Goal: Obtain resource: Download file/media

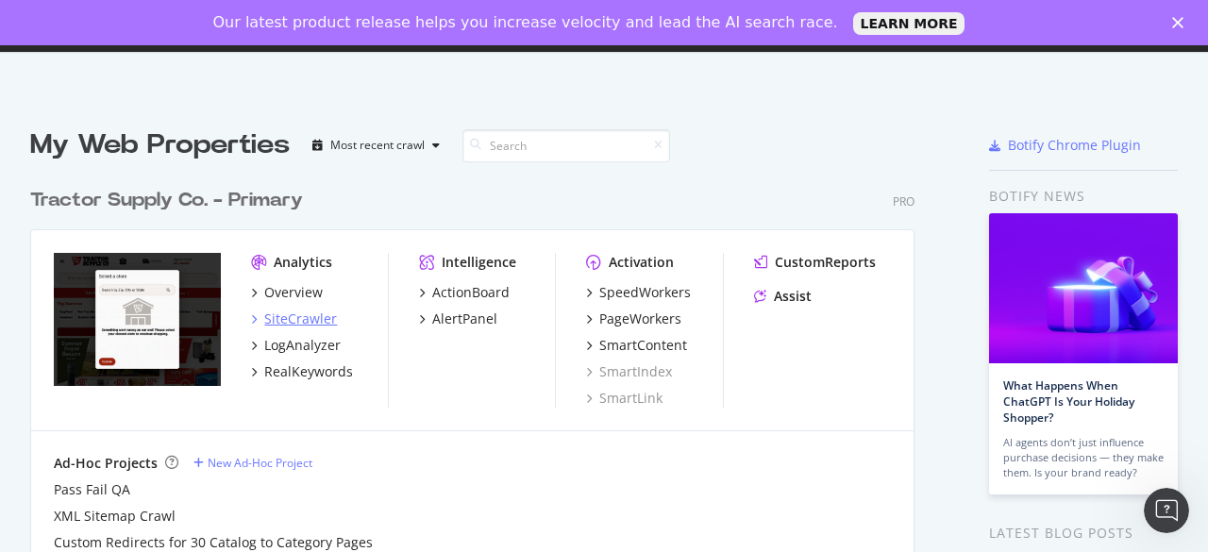
click at [302, 310] on div "SiteCrawler" at bounding box center [300, 318] width 73 height 19
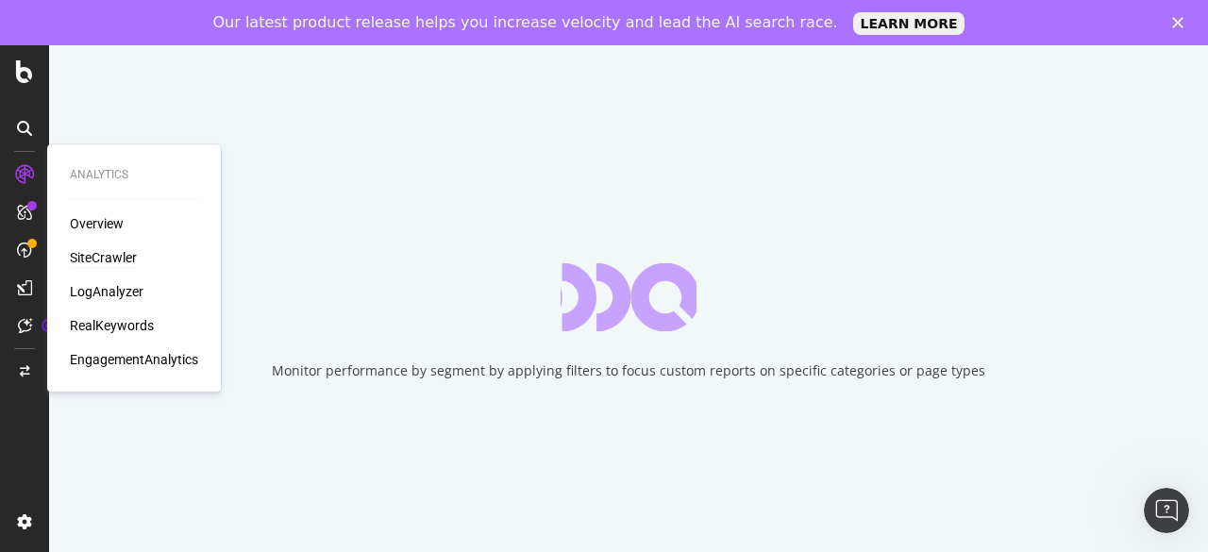
click at [92, 256] on div "SiteCrawler" at bounding box center [103, 257] width 67 height 19
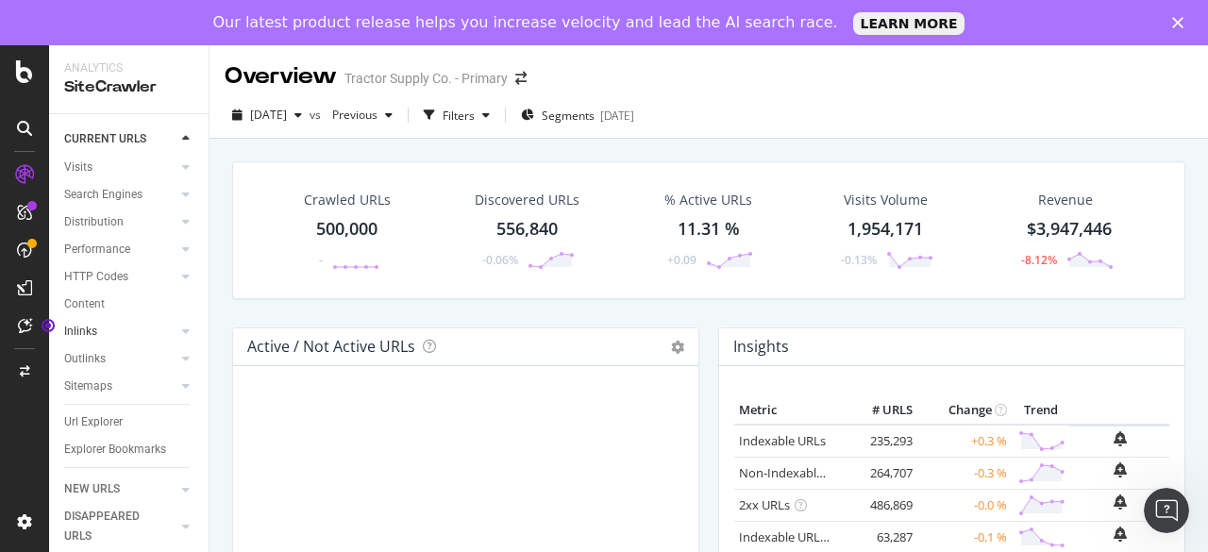
scroll to position [100, 0]
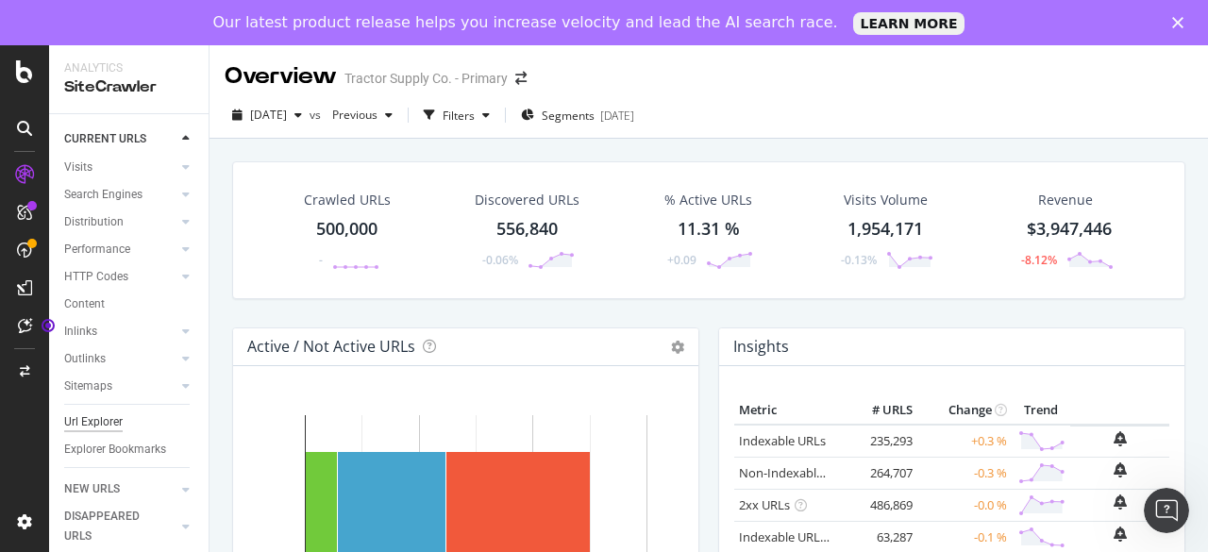
click at [111, 412] on div "Url Explorer" at bounding box center [93, 422] width 58 height 20
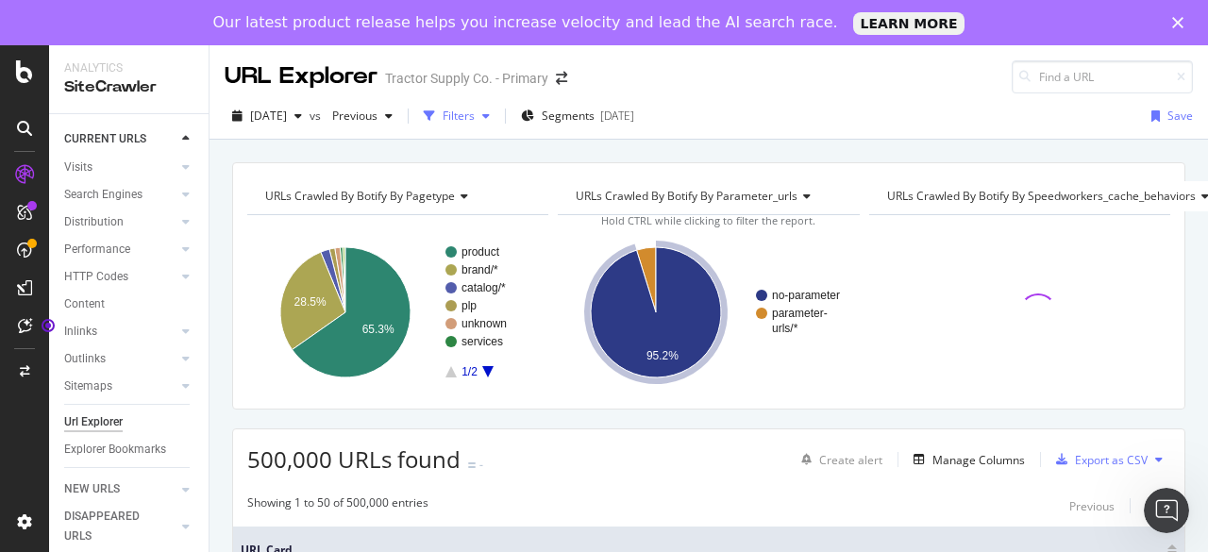
click at [443, 113] on div "button" at bounding box center [429, 116] width 26 height 26
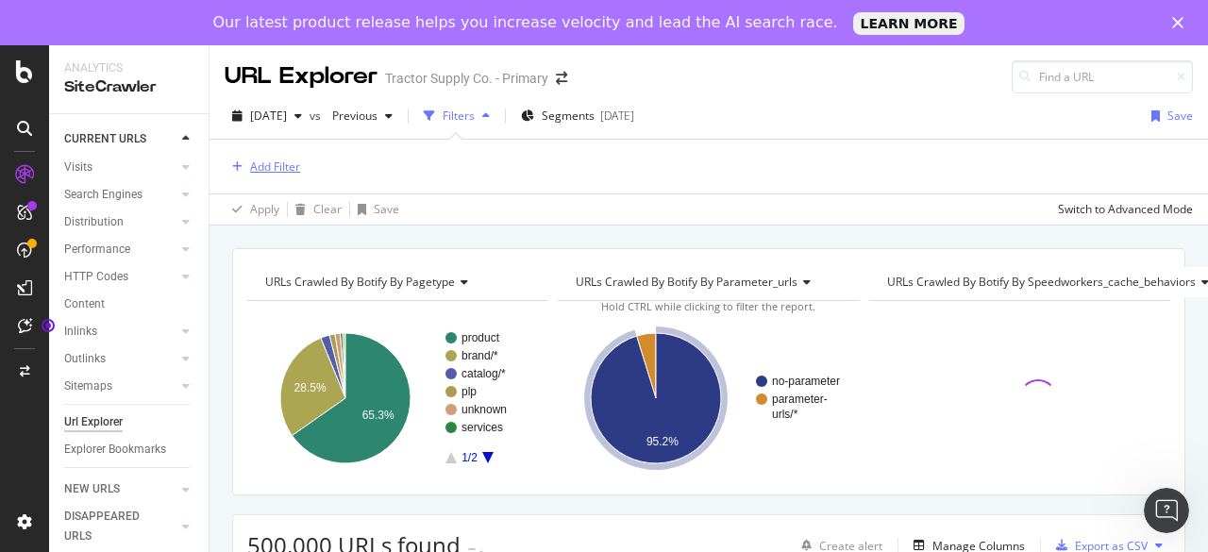
click at [262, 157] on div "Add Filter" at bounding box center [262, 167] width 75 height 21
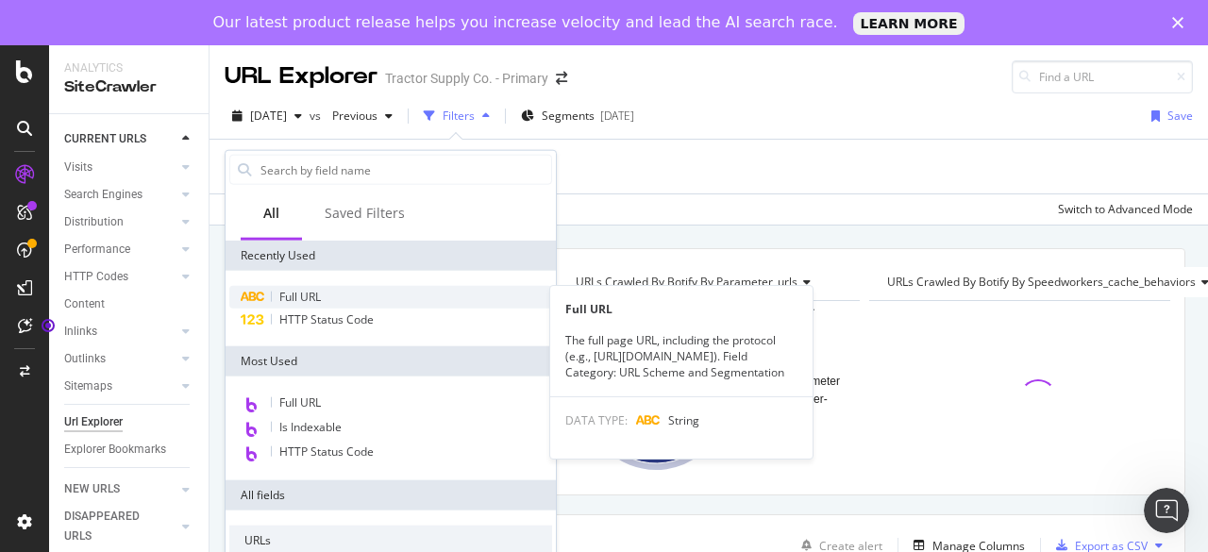
click at [283, 302] on span "Full URL" at bounding box center [300, 297] width 42 height 16
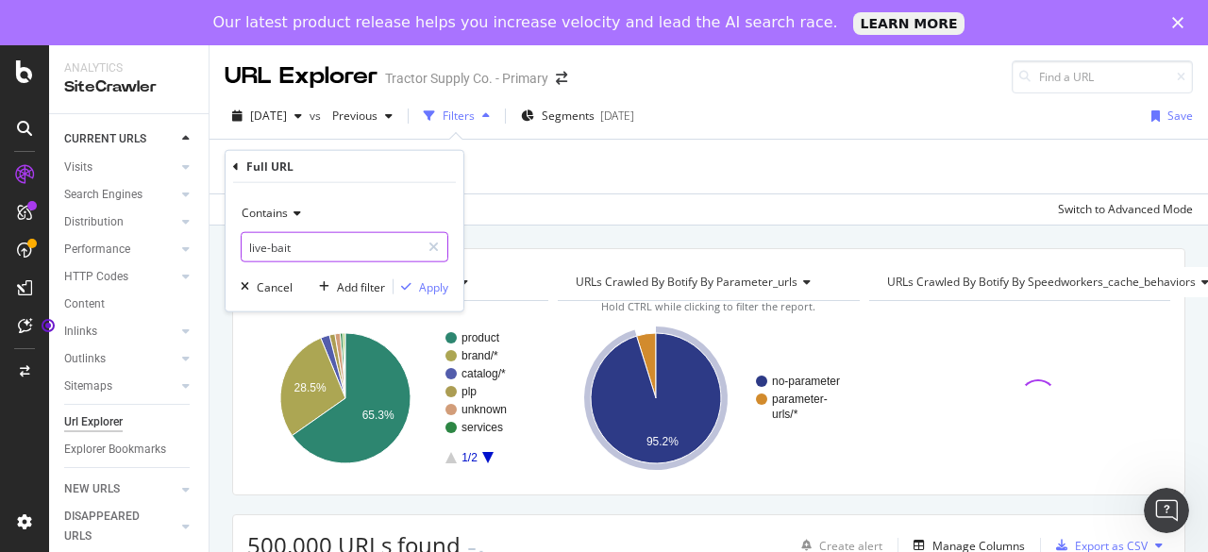
click at [300, 254] on input "live-bait" at bounding box center [331, 247] width 178 height 30
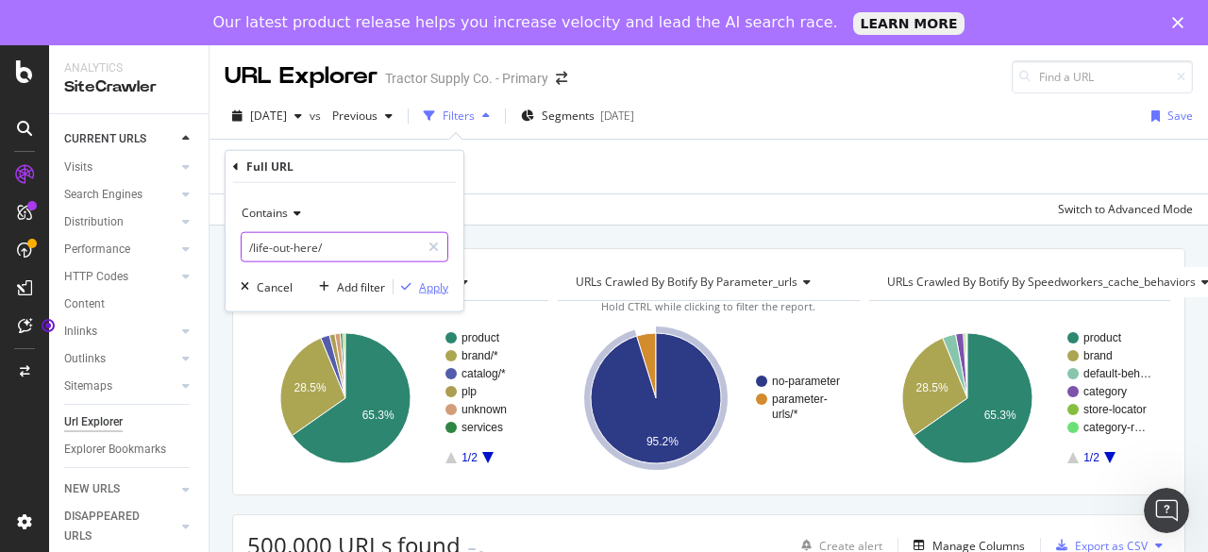
type input "/life-out-here/"
click at [432, 289] on div "Apply" at bounding box center [433, 286] width 29 height 16
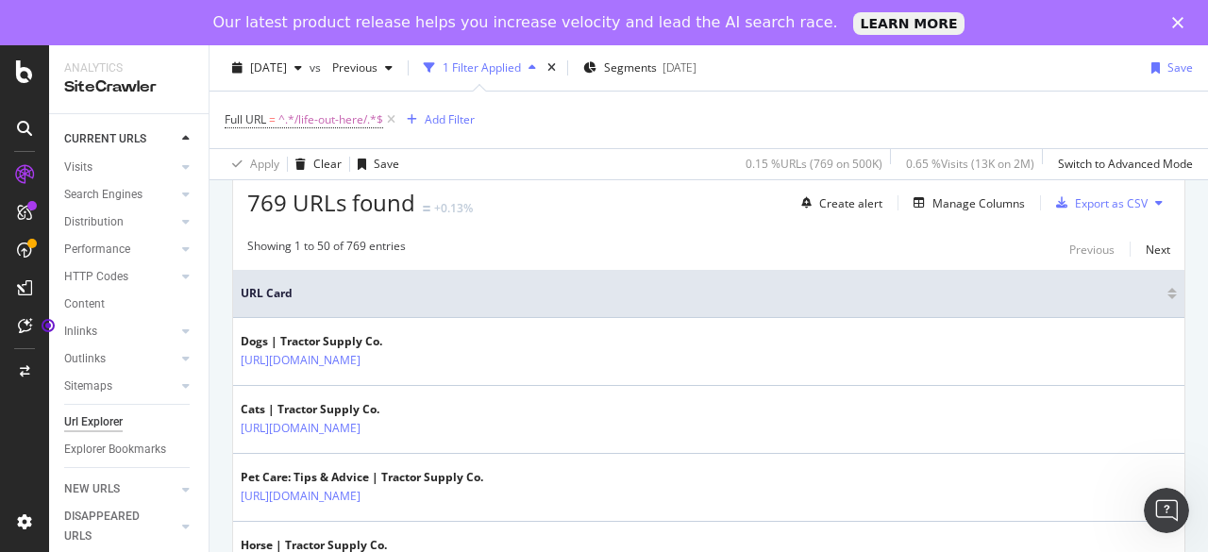
scroll to position [349, 0]
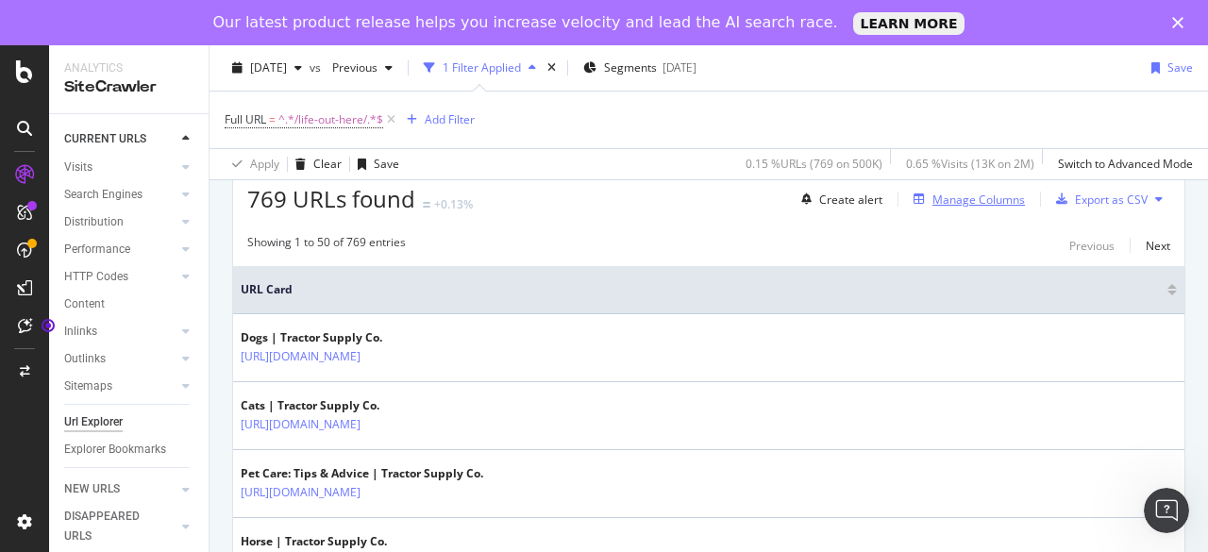
click at [950, 205] on div "Manage Columns" at bounding box center [978, 200] width 92 height 16
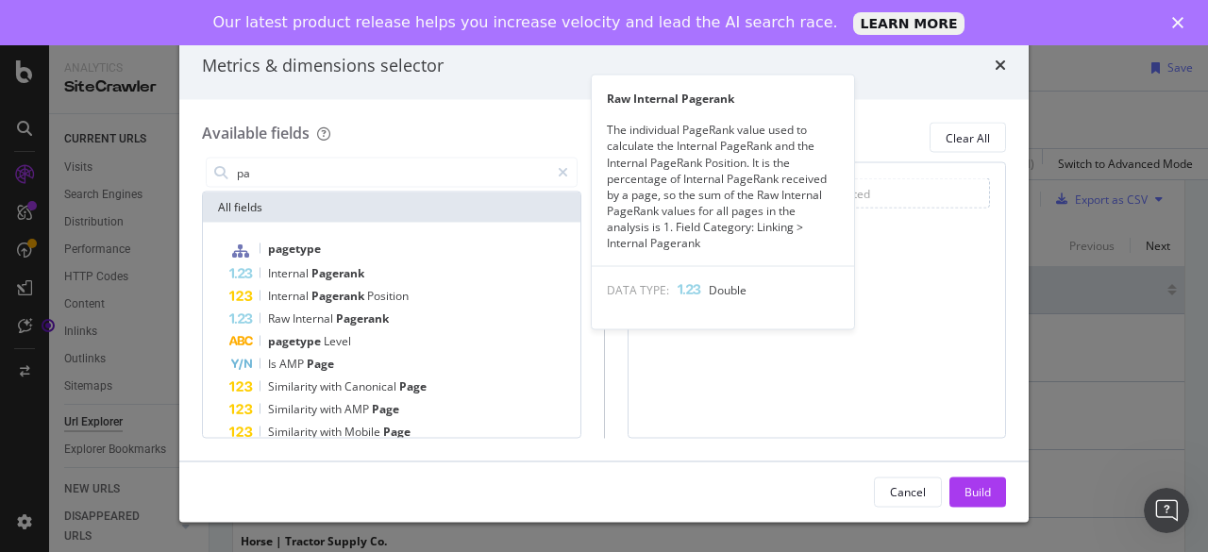
type input "p"
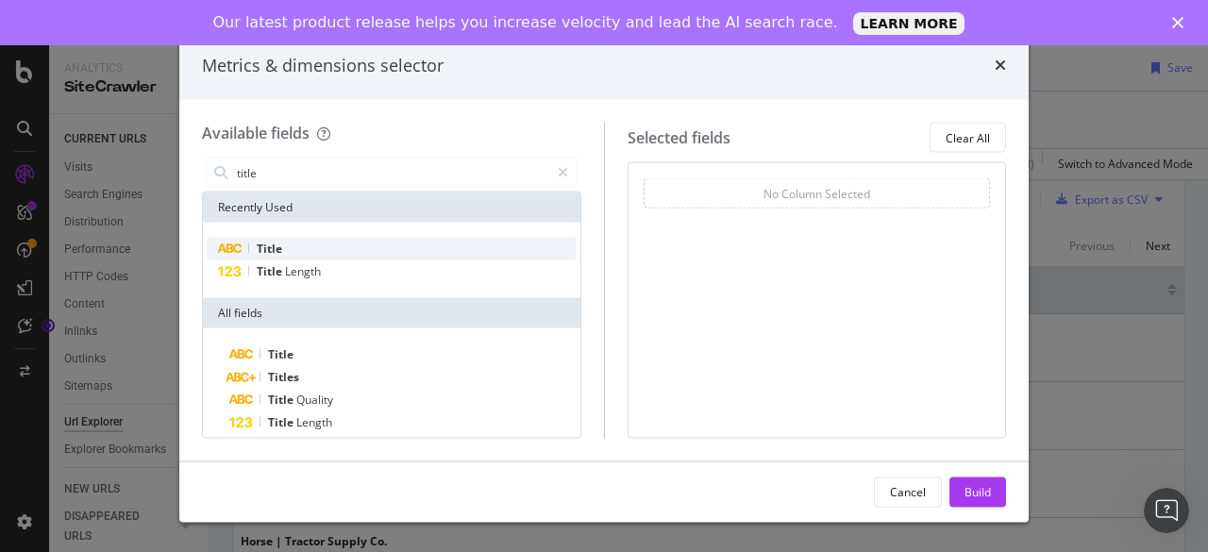
click at [294, 243] on div "Title" at bounding box center [392, 249] width 370 height 23
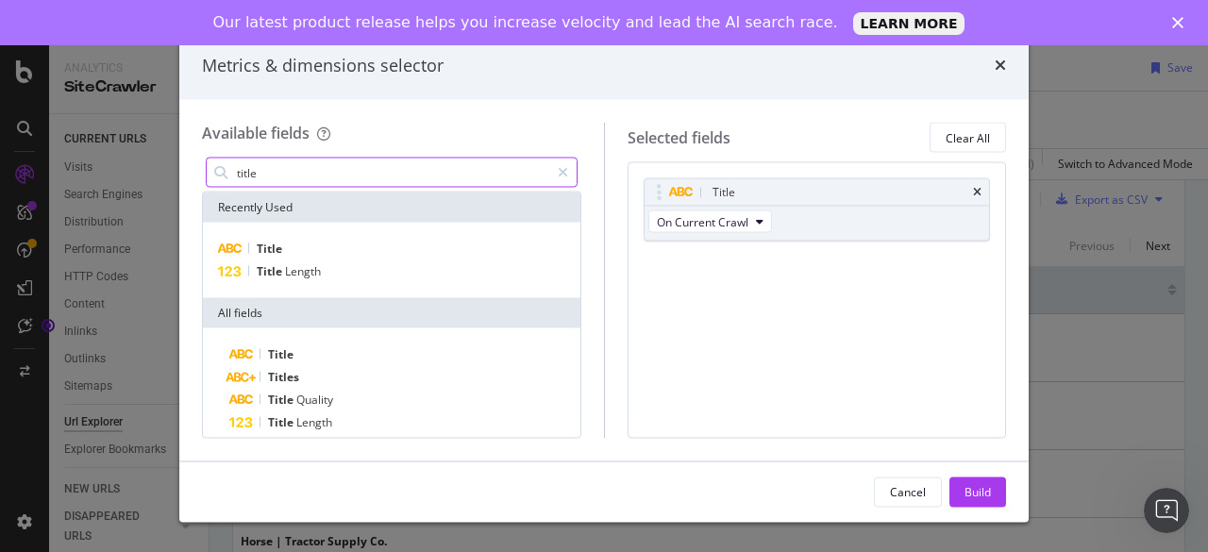
click at [291, 171] on input "title" at bounding box center [392, 173] width 314 height 28
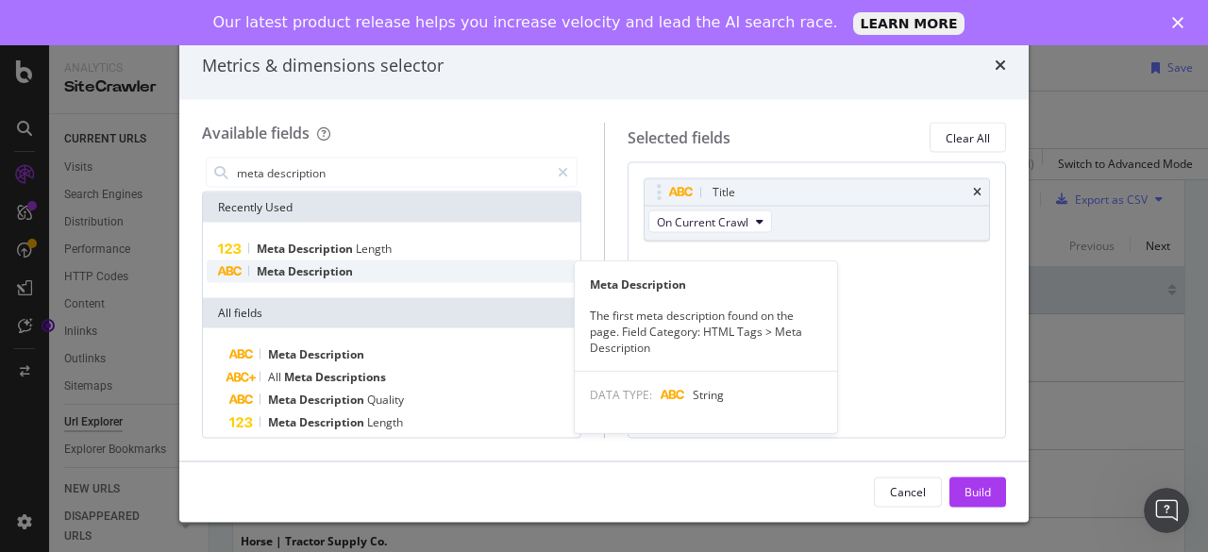
click at [272, 271] on span "Meta" at bounding box center [272, 271] width 31 height 16
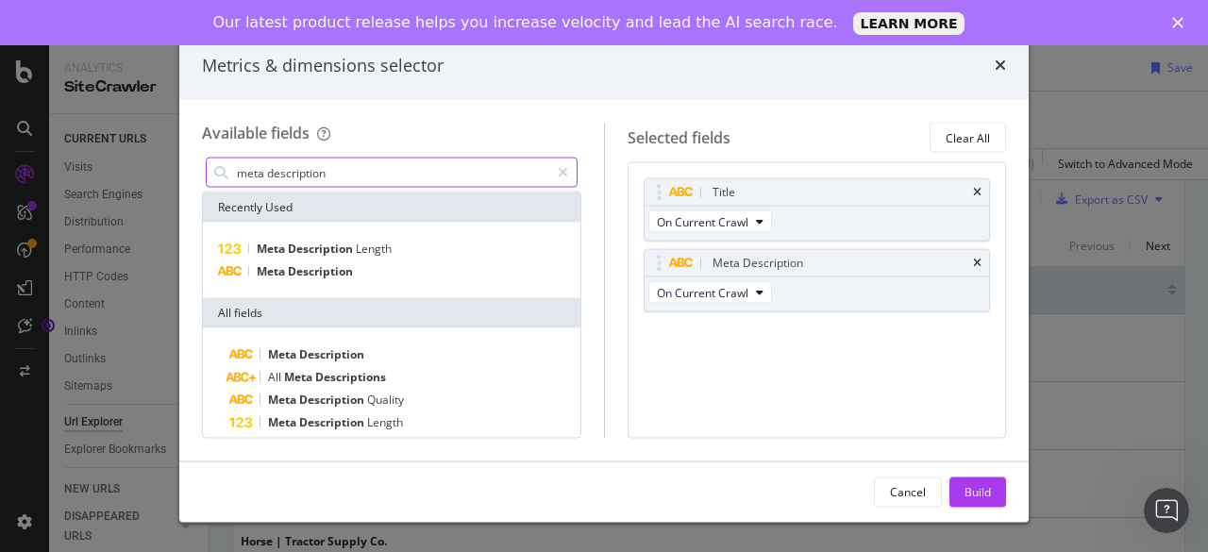
click at [314, 185] on input "meta description" at bounding box center [392, 173] width 314 height 28
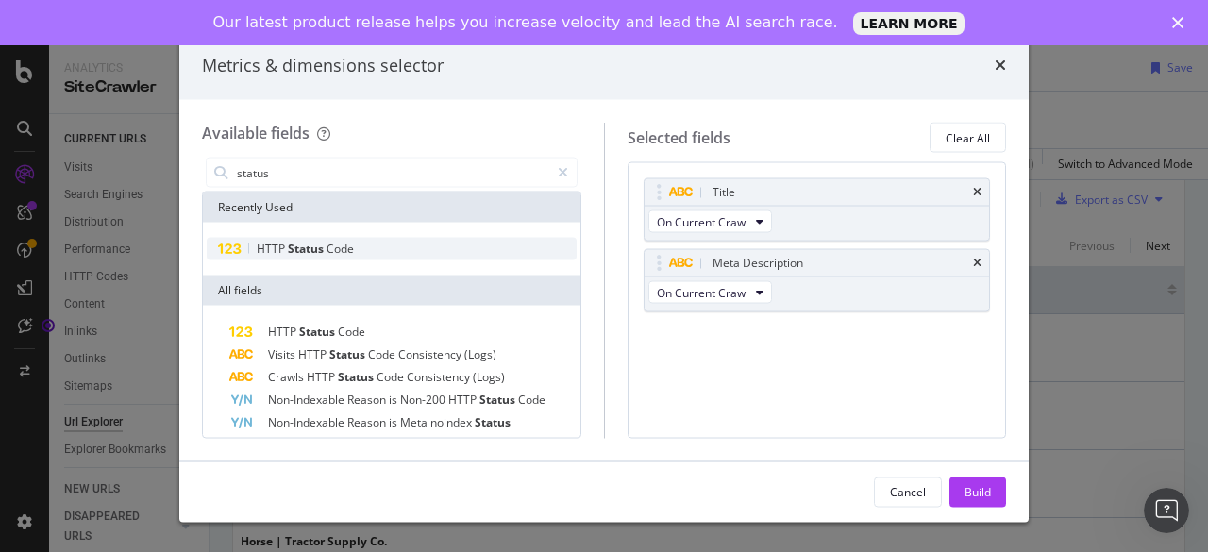
click at [294, 246] on span "Status" at bounding box center [307, 249] width 39 height 16
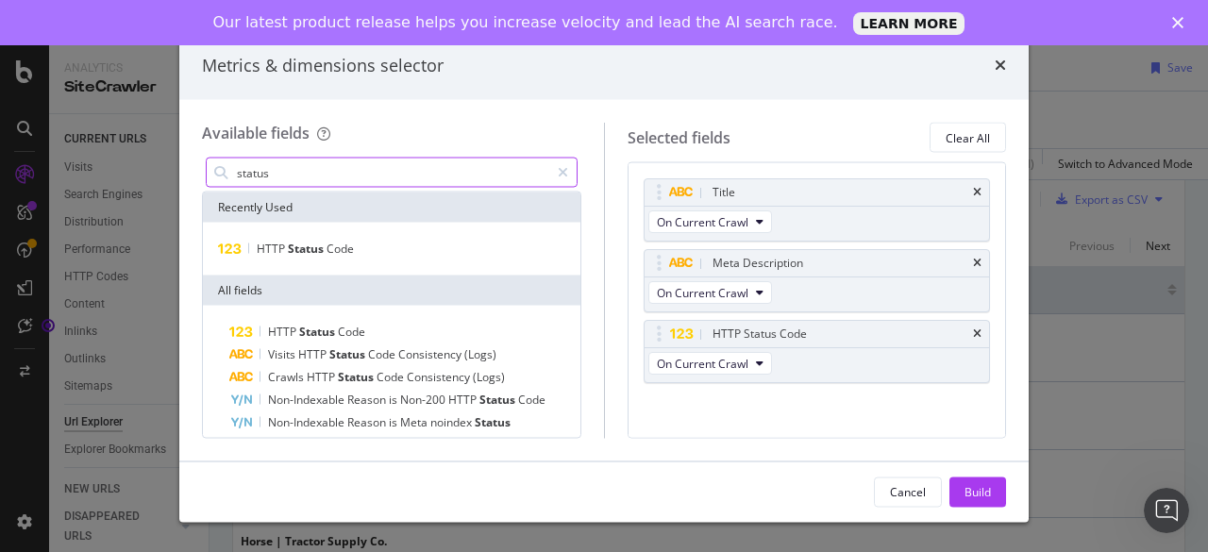
click at [291, 163] on input "status" at bounding box center [392, 173] width 314 height 28
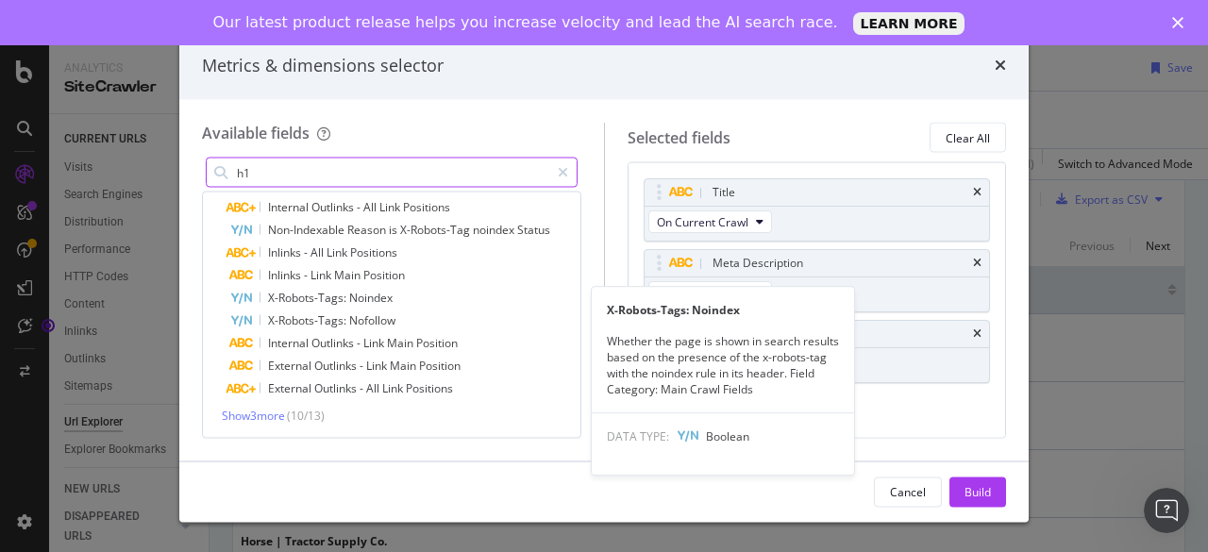
scroll to position [125, 0]
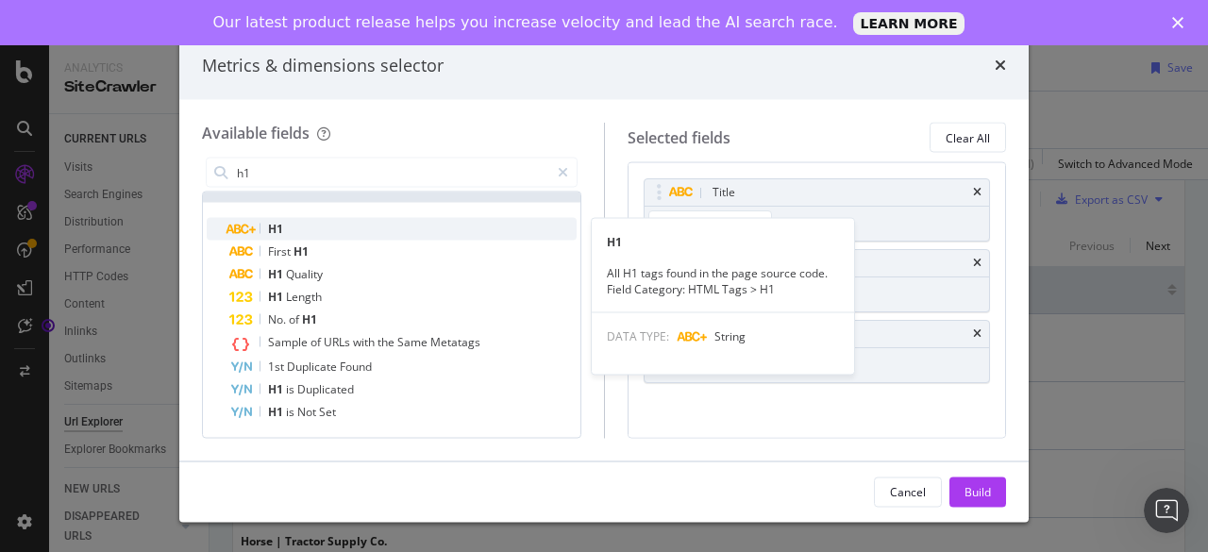
click at [303, 226] on div "H1" at bounding box center [402, 229] width 347 height 23
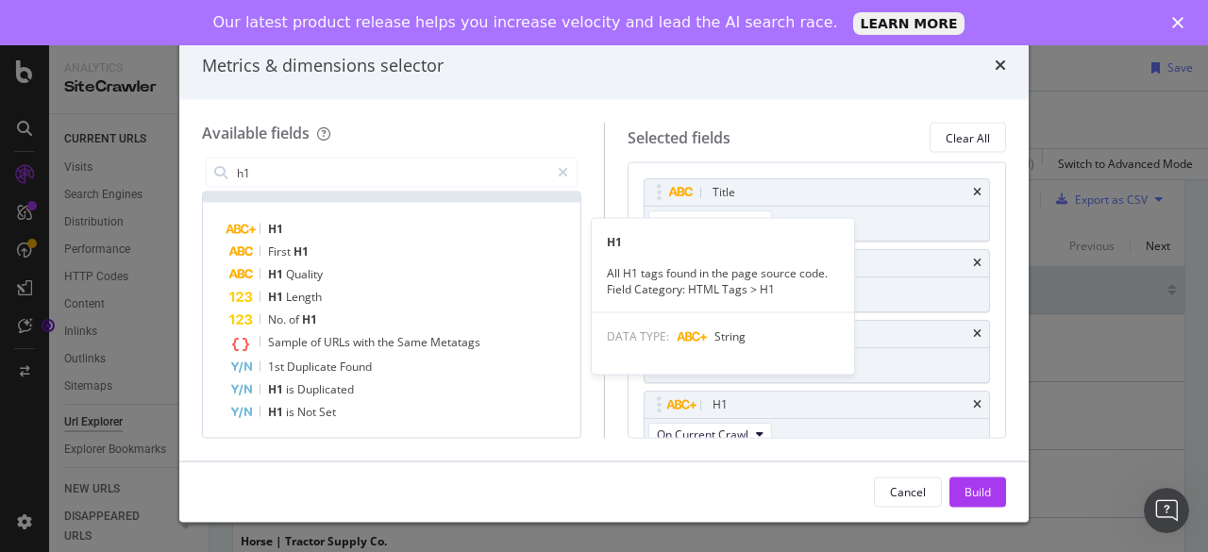
scroll to position [13, 0]
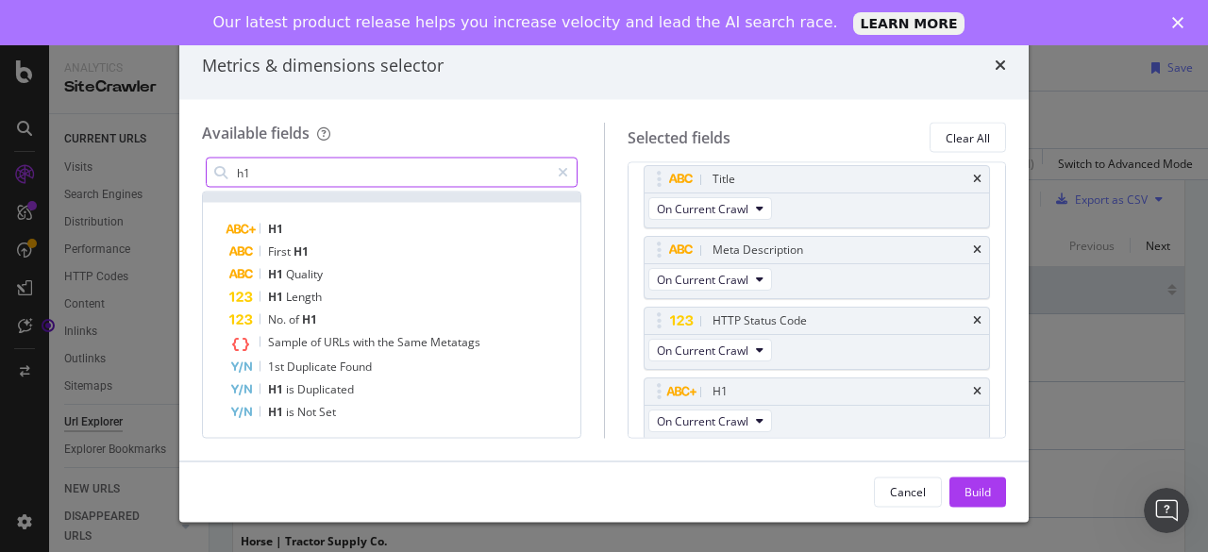
click at [302, 166] on input "h1" at bounding box center [392, 173] width 314 height 28
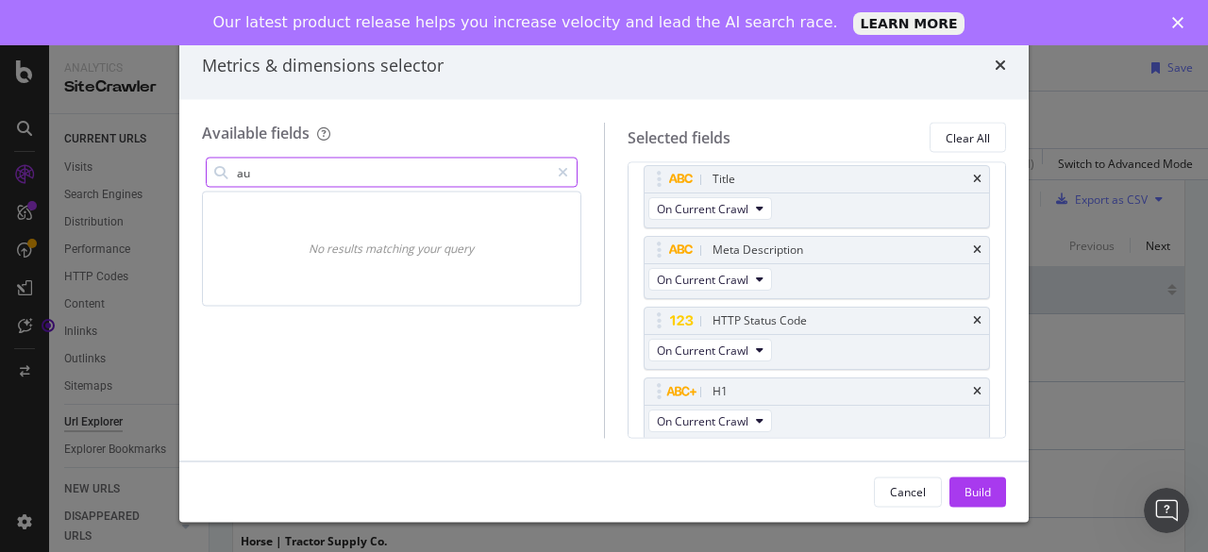
type input "a"
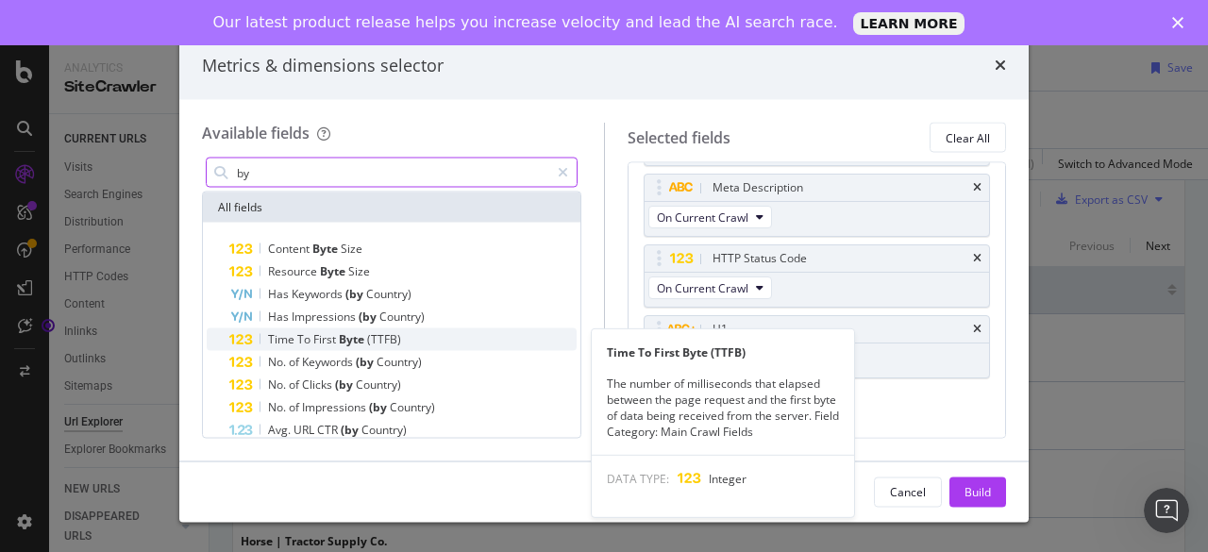
scroll to position [64, 0]
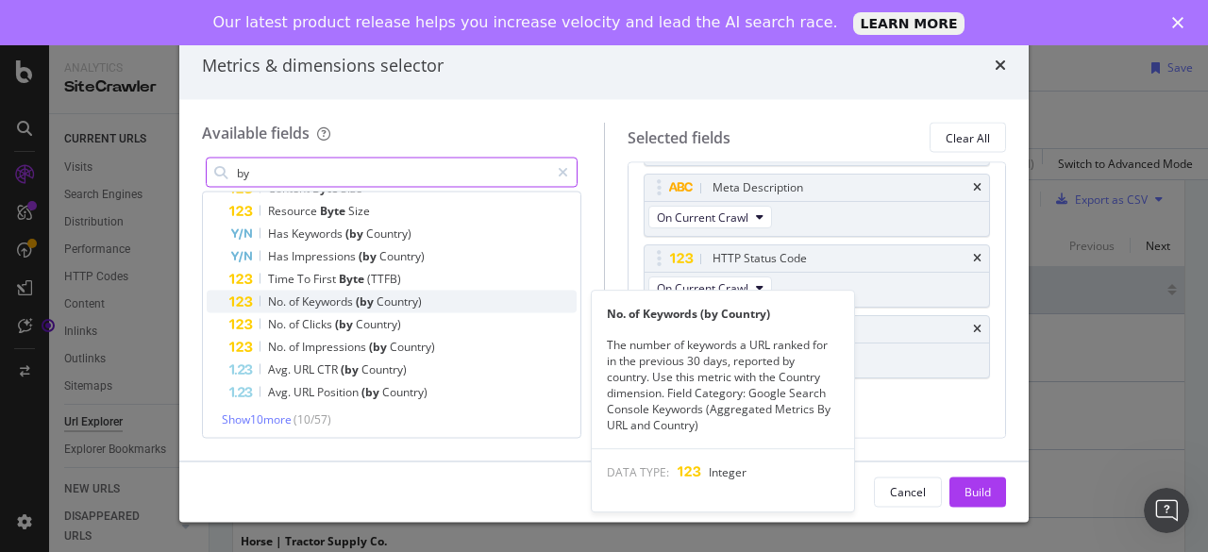
type input "b"
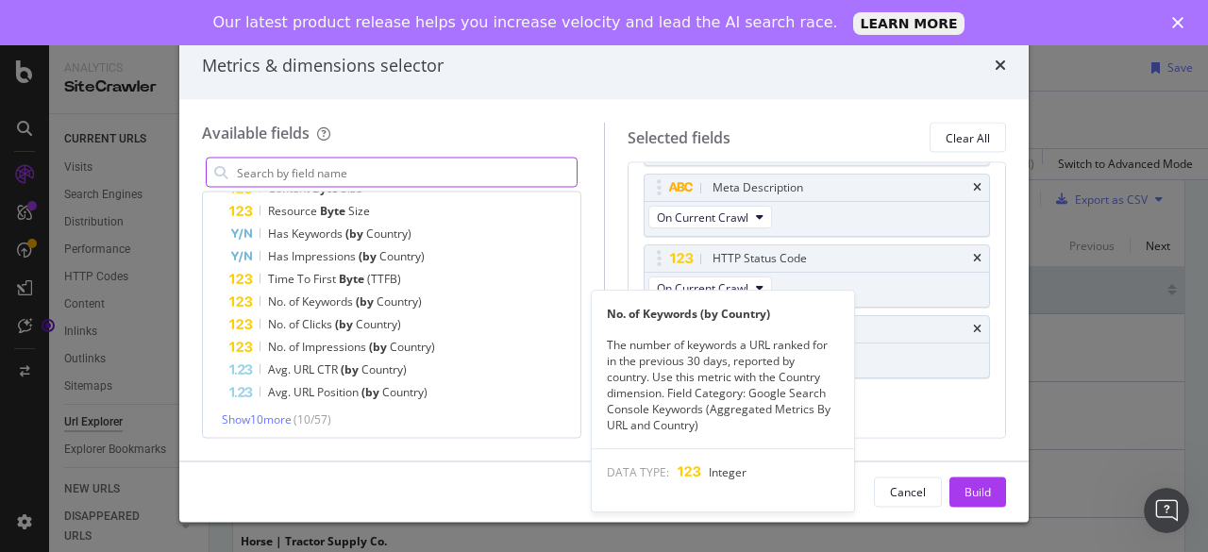
scroll to position [259, 0]
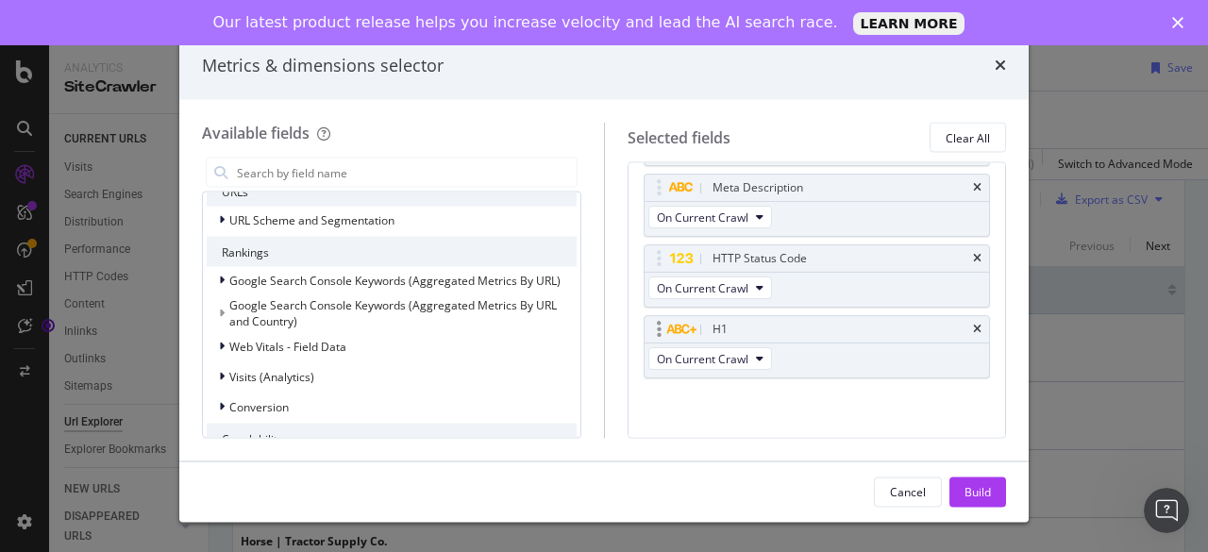
click at [822, 316] on div "H1" at bounding box center [816, 329] width 345 height 26
click at [978, 497] on div "Build" at bounding box center [977, 491] width 26 height 16
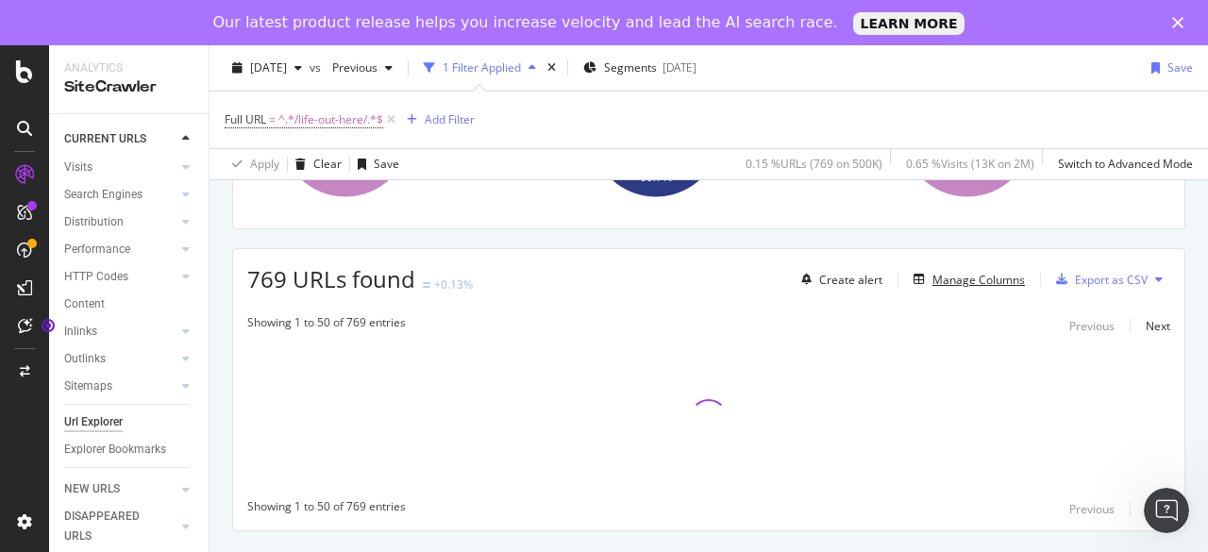
scroll to position [281, 0]
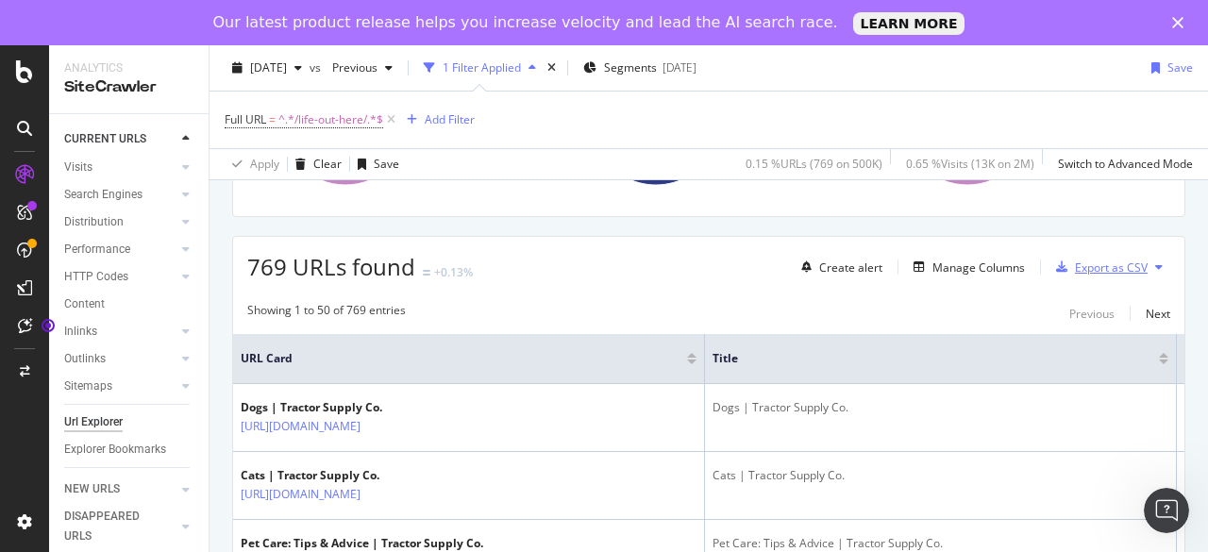
click at [1098, 259] on div "Export as CSV" at bounding box center [1111, 267] width 73 height 16
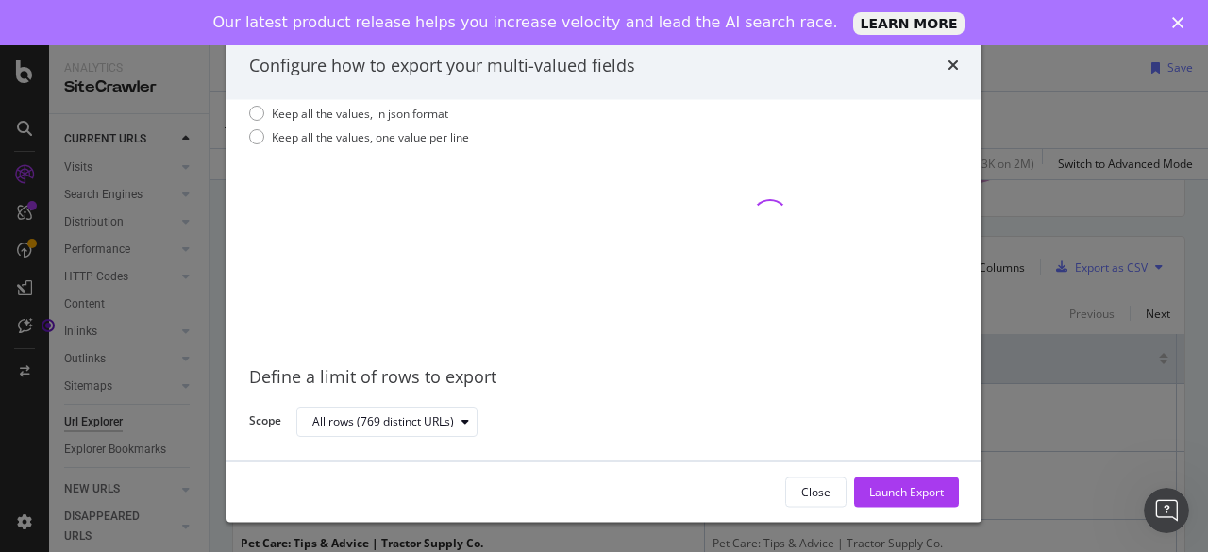
scroll to position [0, 0]
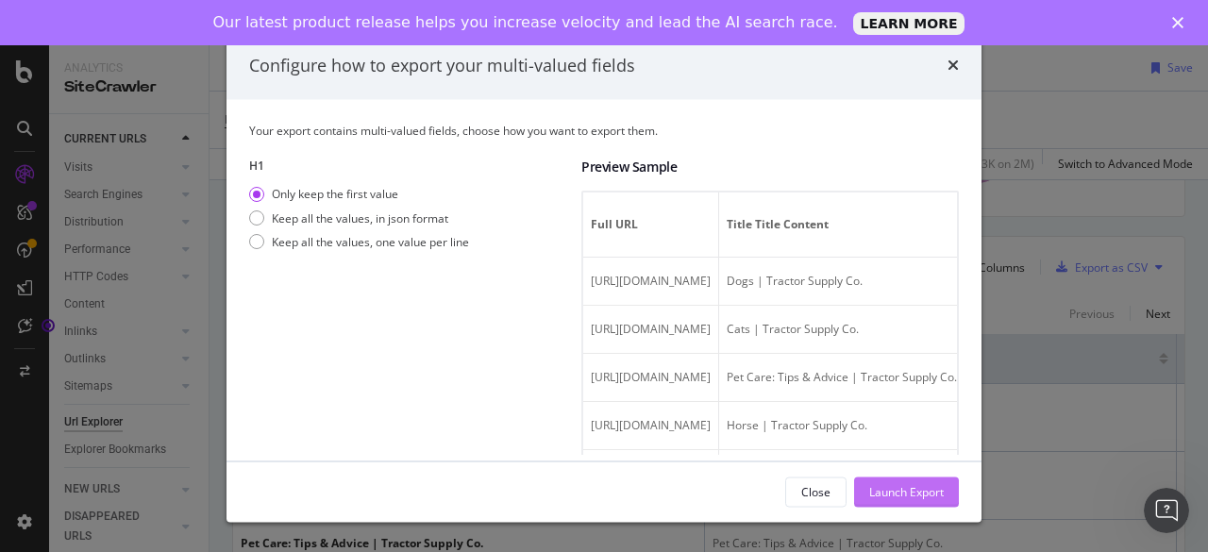
click at [877, 484] on div "Launch Export" at bounding box center [906, 491] width 75 height 16
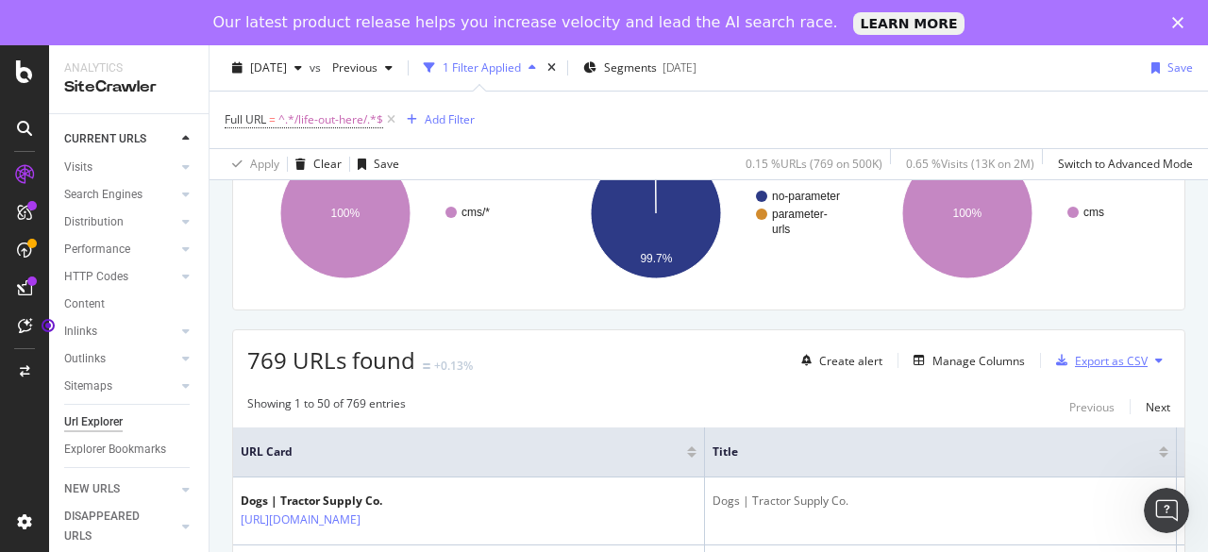
scroll to position [189, 0]
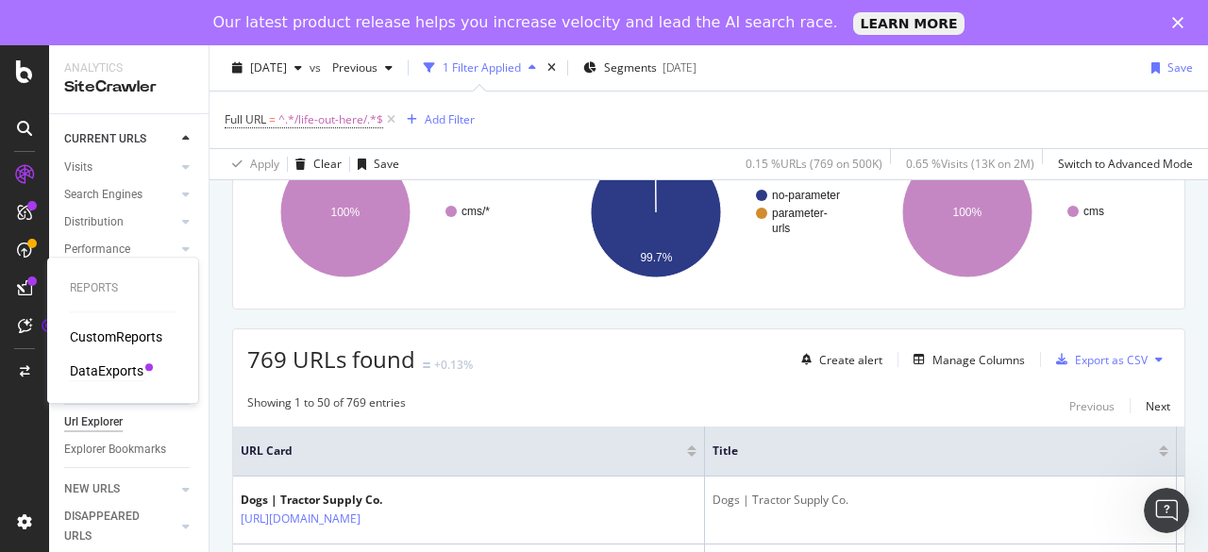
click at [113, 375] on div "DataExports" at bounding box center [107, 370] width 74 height 19
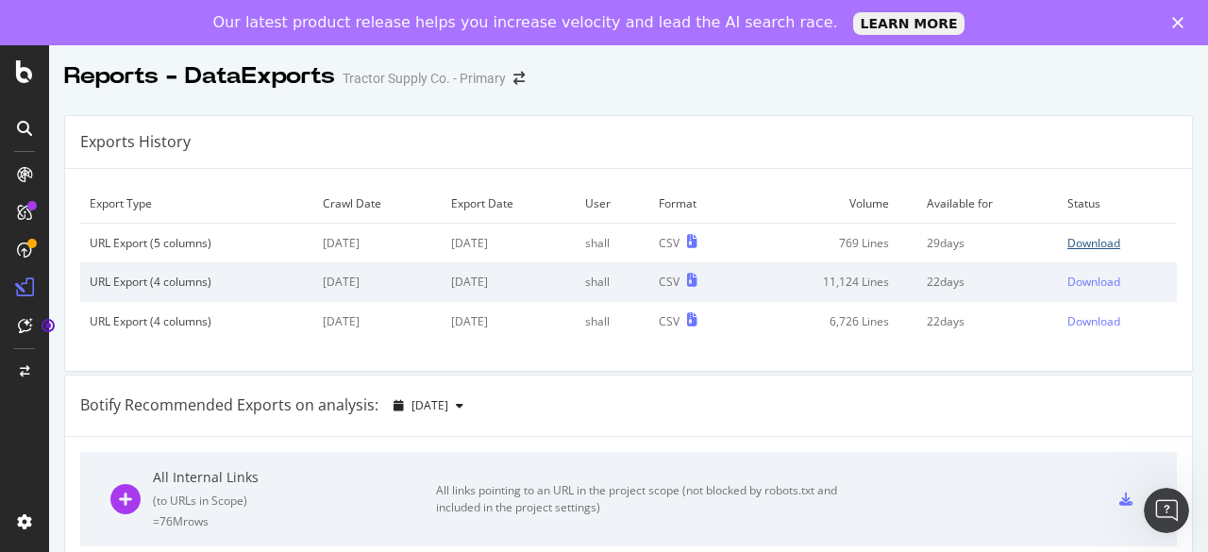
click at [1079, 248] on div "Download" at bounding box center [1093, 243] width 53 height 16
